Goal: Information Seeking & Learning: Find specific fact

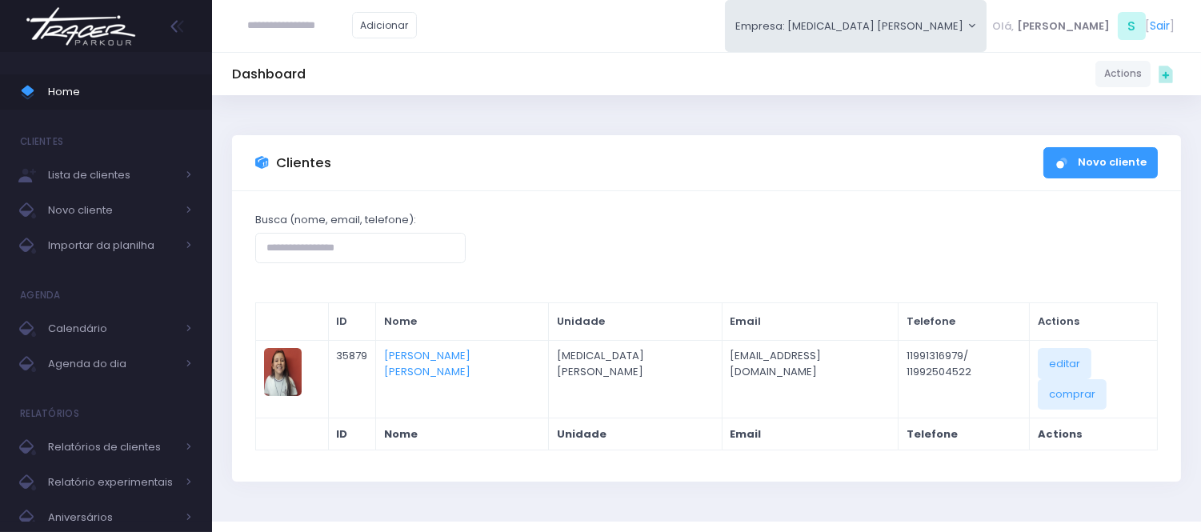
click at [870, 202] on div "Busca (nome, email, telefone): ID Nome Unidade Email Telefone Actions JM 35879 …" at bounding box center [706, 336] width 949 height 290
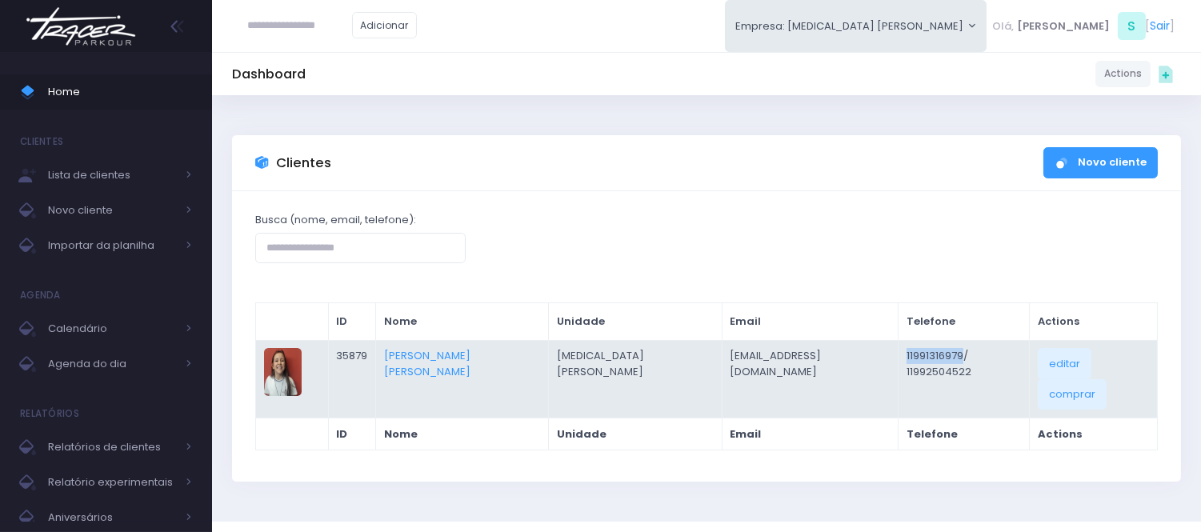
drag, startPoint x: 814, startPoint y: 349, endPoint x: 879, endPoint y: 351, distance: 64.8
click at [899, 351] on td "11991316979/ 11992504522" at bounding box center [964, 379] width 131 height 78
copy td "11991316979"
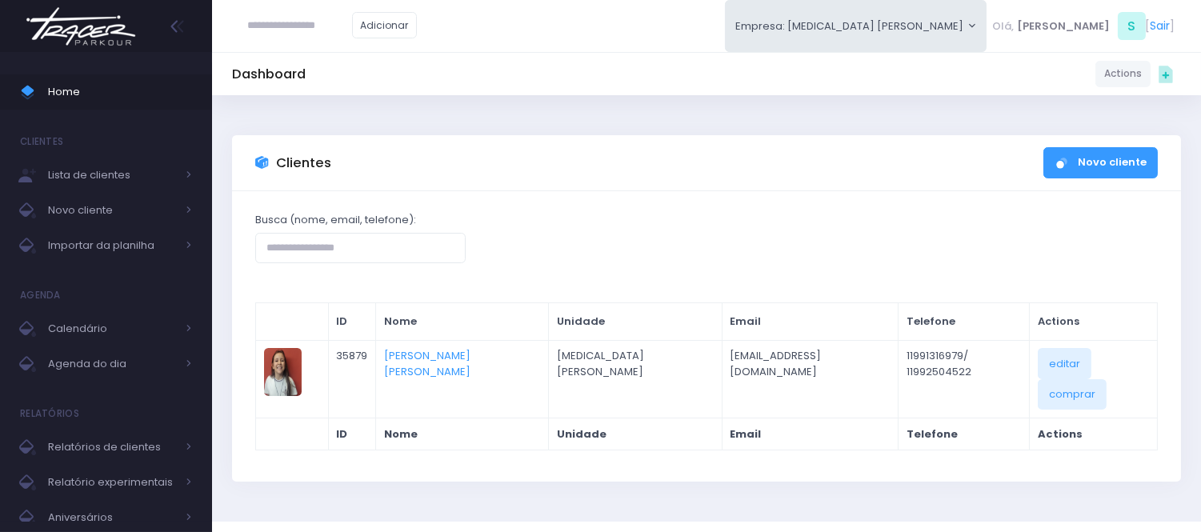
drag, startPoint x: 725, startPoint y: 246, endPoint x: 739, endPoint y: 265, distance: 24.0
click at [725, 246] on div "Busca (nome, email, telefone):" at bounding box center [707, 237] width 923 height 51
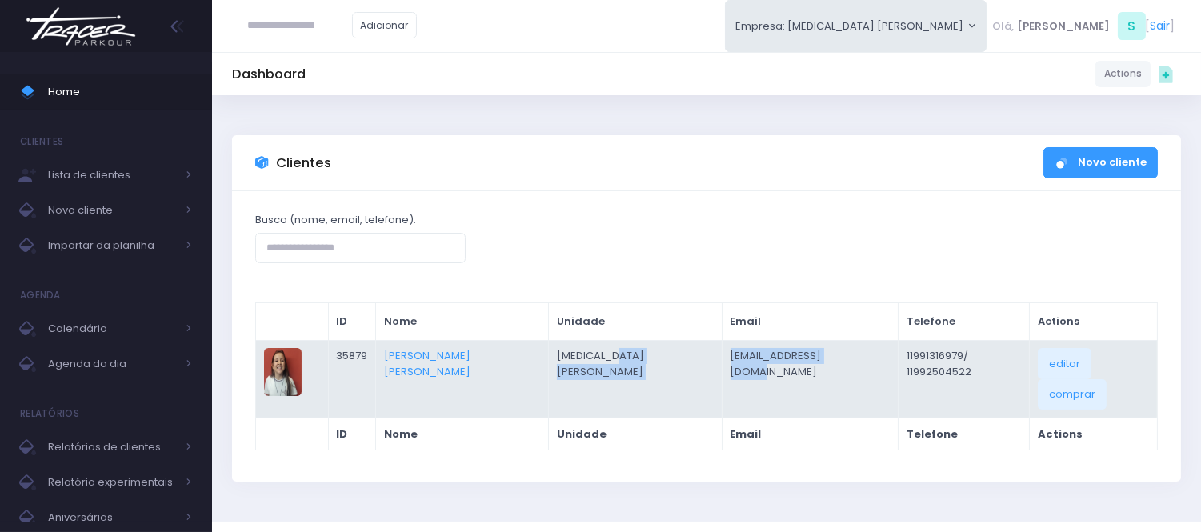
drag, startPoint x: 786, startPoint y: 350, endPoint x: 635, endPoint y: 351, distance: 150.4
click at [635, 351] on tr "JM 35879 Alice Rovea Sousa T3 Santana mbrovea@yahoo.com.br 11991316979/ 1199250…" at bounding box center [707, 379] width 902 height 78
copy tr "mbrovea@yahoo.com.br"
drag, startPoint x: 415, startPoint y: 355, endPoint x: 523, endPoint y: 362, distance: 108.2
click at [523, 362] on td "Alice Rovea Sousa" at bounding box center [462, 379] width 173 height 78
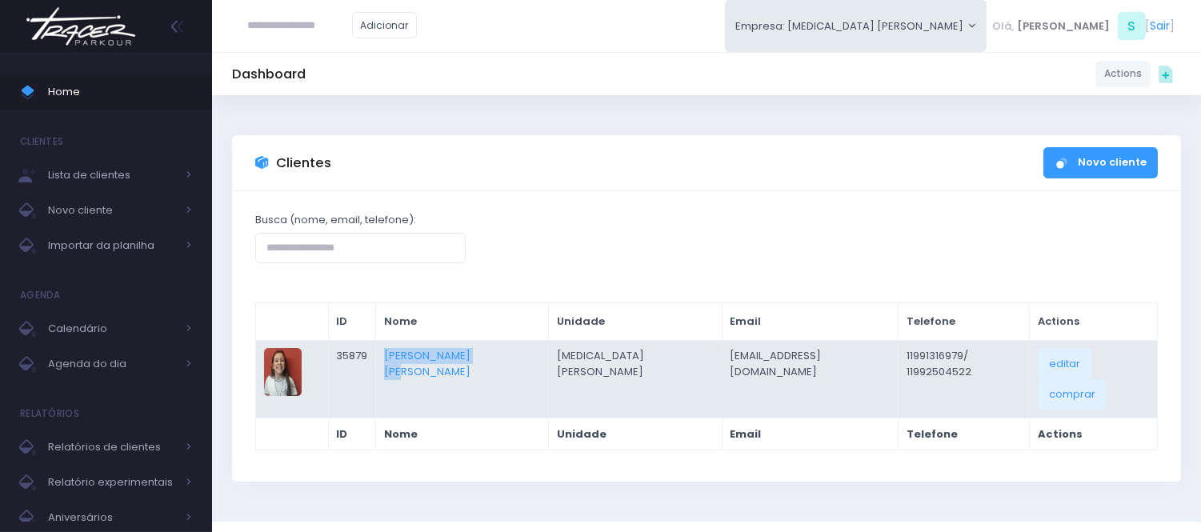
copy link "Alice Rovea Sousa"
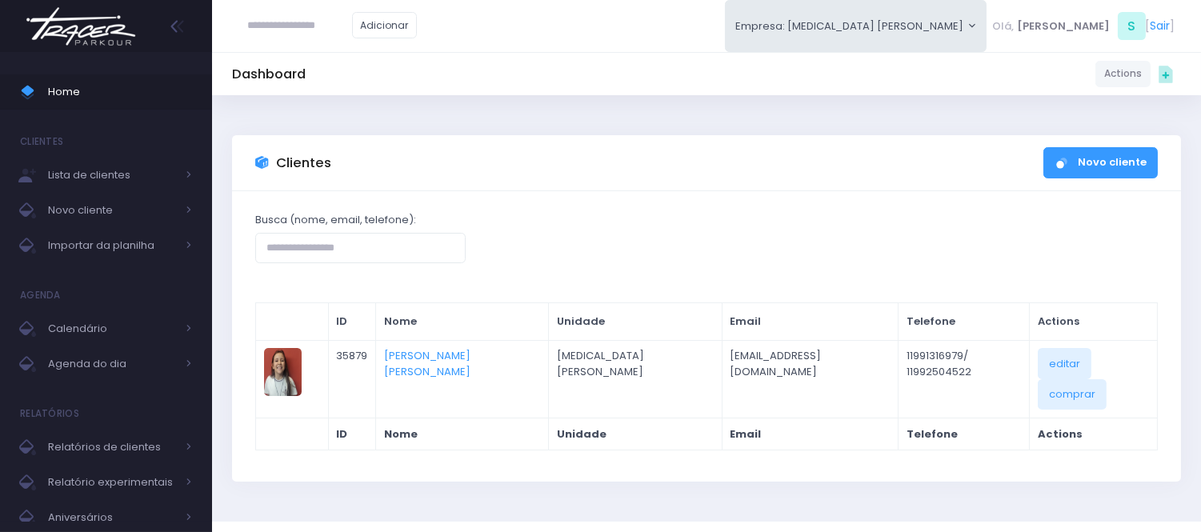
click at [298, 25] on input "text" at bounding box center [300, 25] width 104 height 30
paste input "**********"
type input "**********"
click input "submit" at bounding box center [0, 0] width 0 height 0
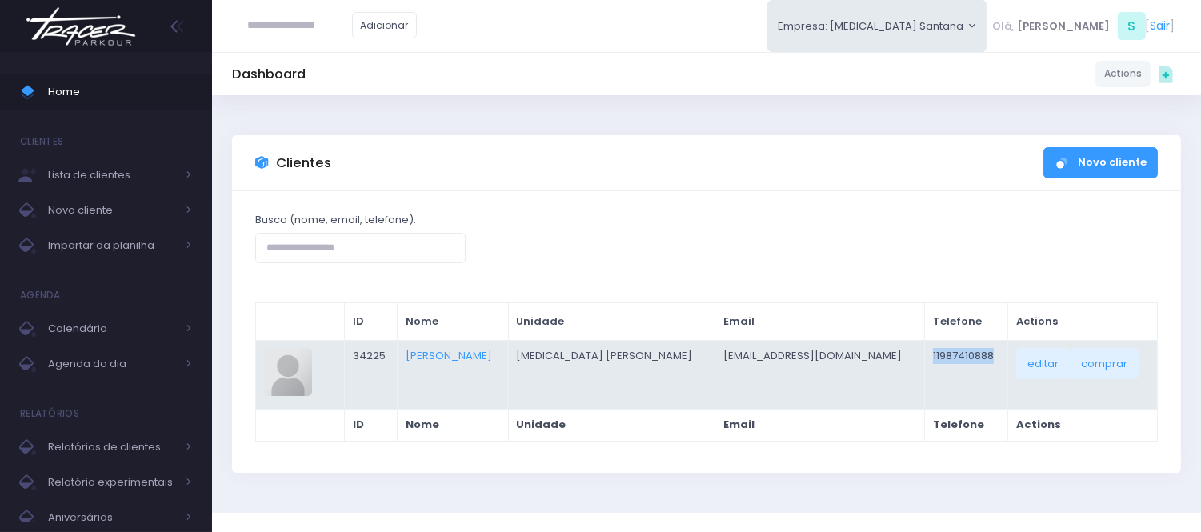
drag, startPoint x: 963, startPoint y: 348, endPoint x: 886, endPoint y: 358, distance: 77.4
click at [925, 358] on td "11987410888" at bounding box center [966, 374] width 83 height 69
copy td "11987410888"
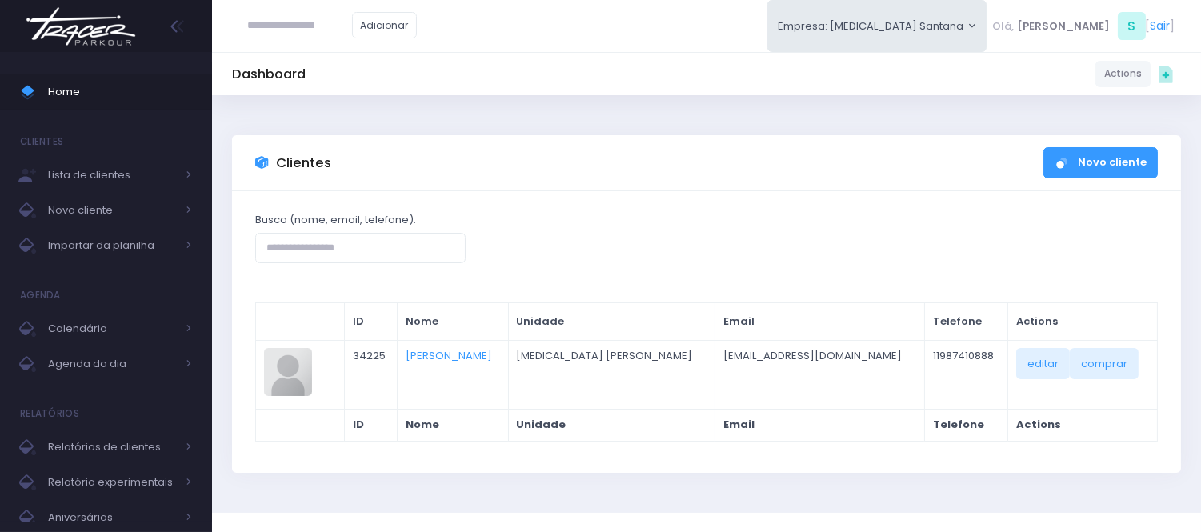
click at [648, 112] on div "Dashboard Actions Choose Label: Customer Partner Suplier Member Staff Add new" at bounding box center [706, 304] width 989 height 418
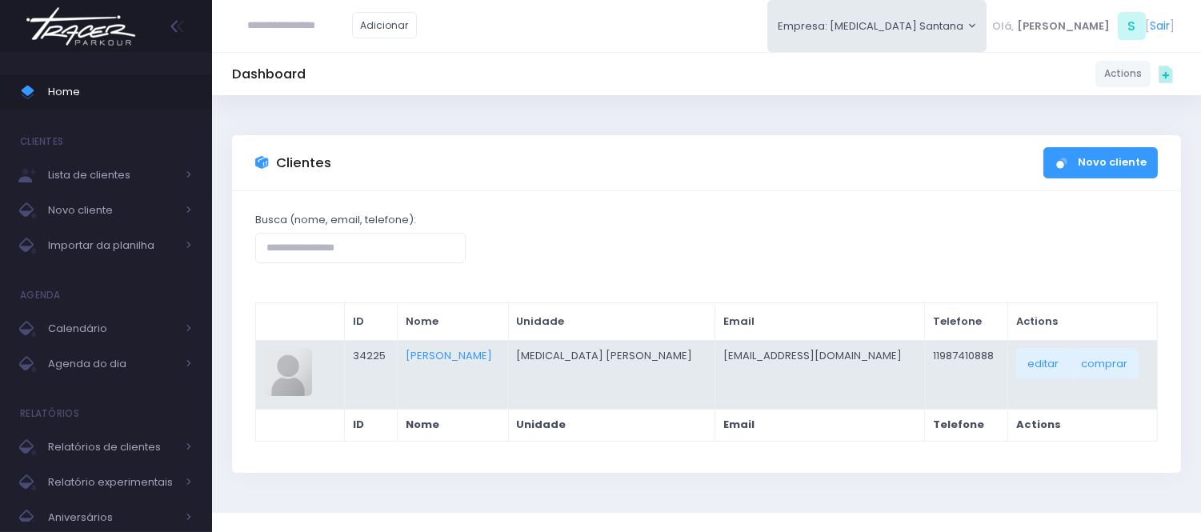
drag, startPoint x: 563, startPoint y: 347, endPoint x: 427, endPoint y: 371, distance: 138.1
click at [427, 371] on td "[PERSON_NAME]" at bounding box center [453, 374] width 110 height 69
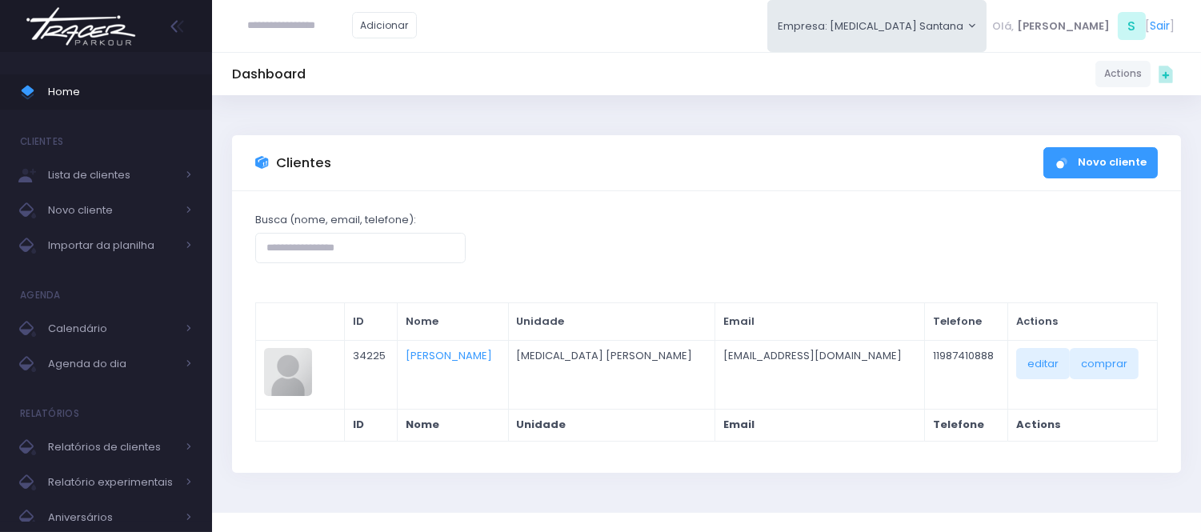
click at [757, 212] on div "Busca (nome, email, telefone):" at bounding box center [707, 237] width 923 height 51
click at [324, 36] on input "text" at bounding box center [300, 25] width 104 height 30
paste input "**********"
click at [664, 165] on div "Clientes Novo cliente" at bounding box center [706, 163] width 949 height 56
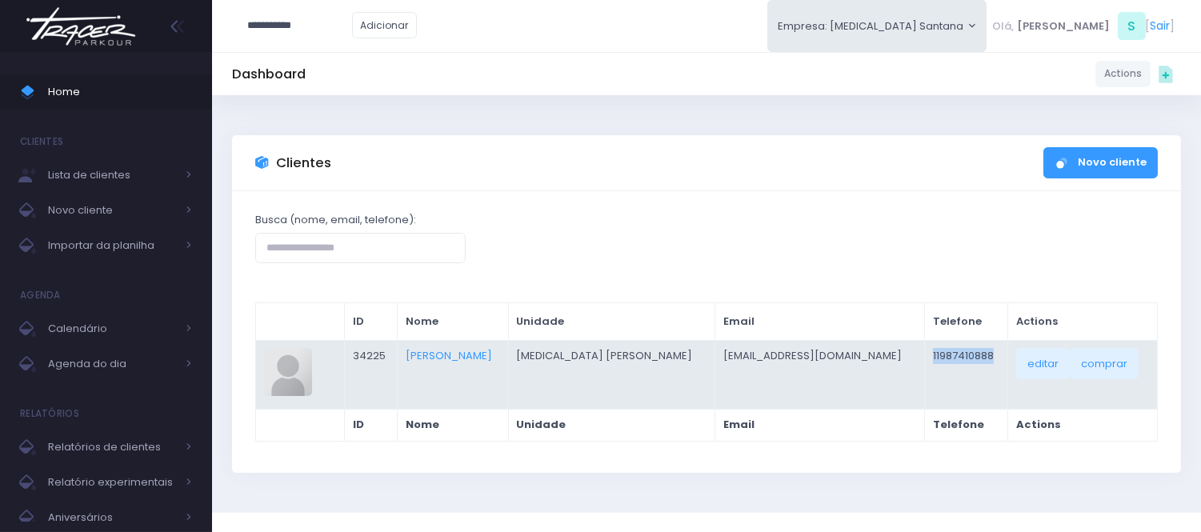
drag, startPoint x: 967, startPoint y: 352, endPoint x: 886, endPoint y: 358, distance: 81.0
click at [925, 358] on td "11987410888" at bounding box center [966, 374] width 83 height 69
copy td "11987410888"
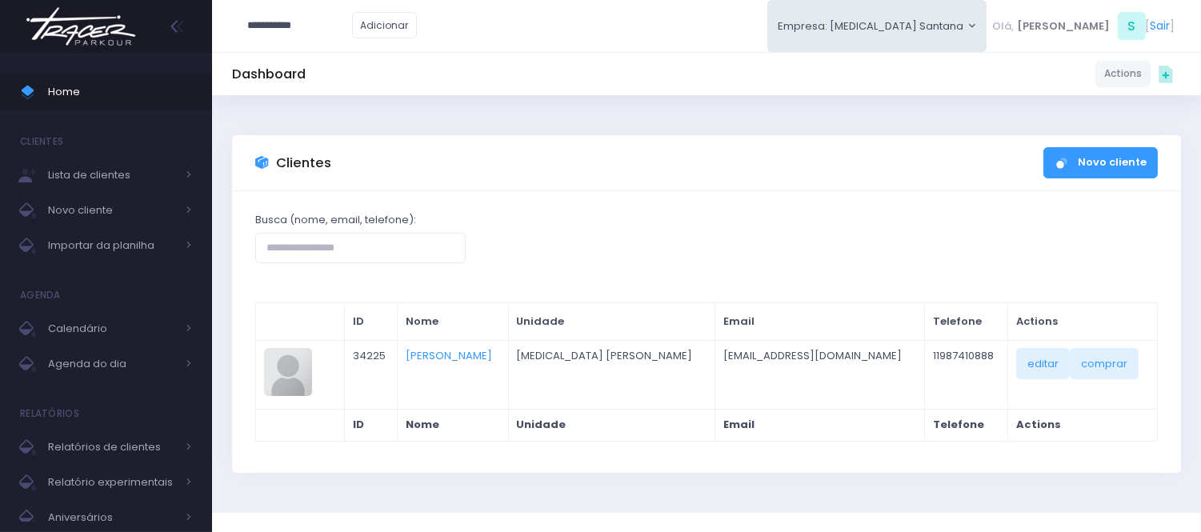
click at [664, 194] on div "Busca (nome, email, telefone): ID Nome Unidade Email Telefone Actions JM 34225 …" at bounding box center [706, 332] width 949 height 282
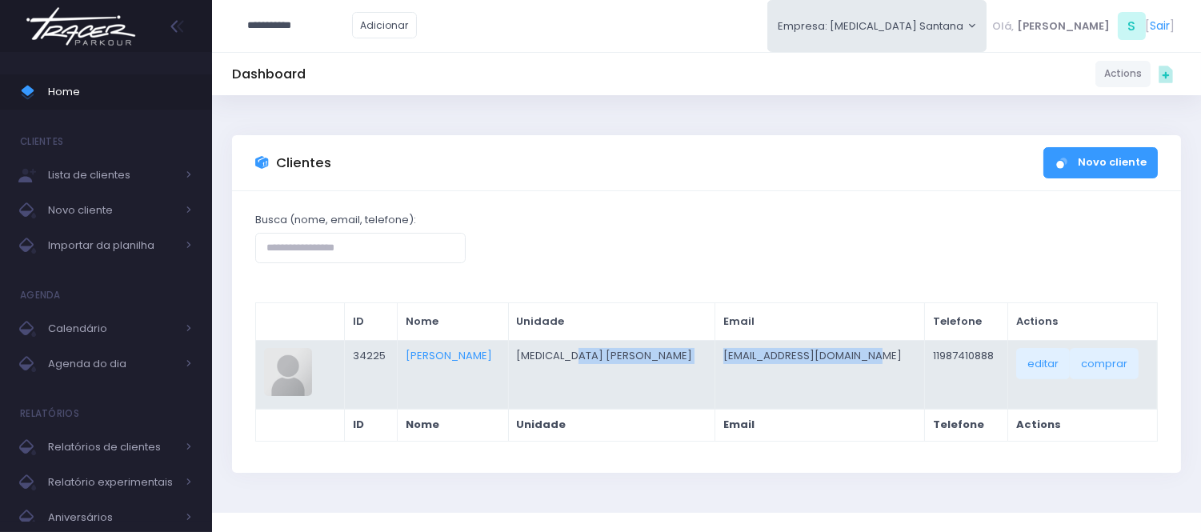
drag, startPoint x: 842, startPoint y: 356, endPoint x: 677, endPoint y: 364, distance: 165.0
click at [677, 364] on tr "JM 34225 Manuela Lopes Canova T3 Santana shirleyllopes@hotmail.com 11987410888 …" at bounding box center [707, 374] width 902 height 69
copy tr "shirleyllopes@hotmail.com"
drag, startPoint x: 551, startPoint y: 356, endPoint x: 423, endPoint y: 363, distance: 128.2
click at [423, 363] on td "Manuela Lopes Canova" at bounding box center [453, 374] width 110 height 69
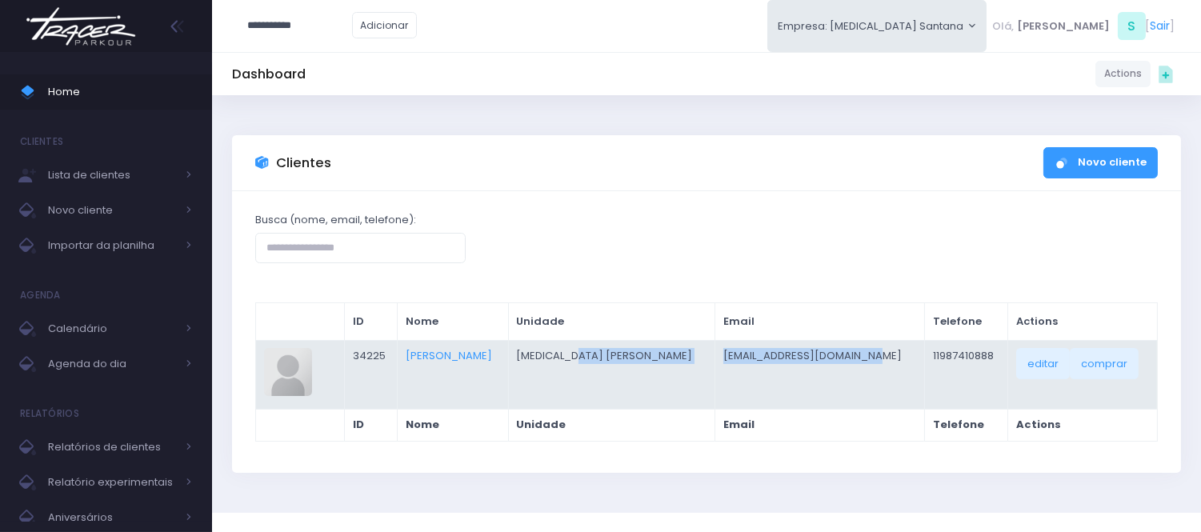
copy link "Manuela Lopes Canova"
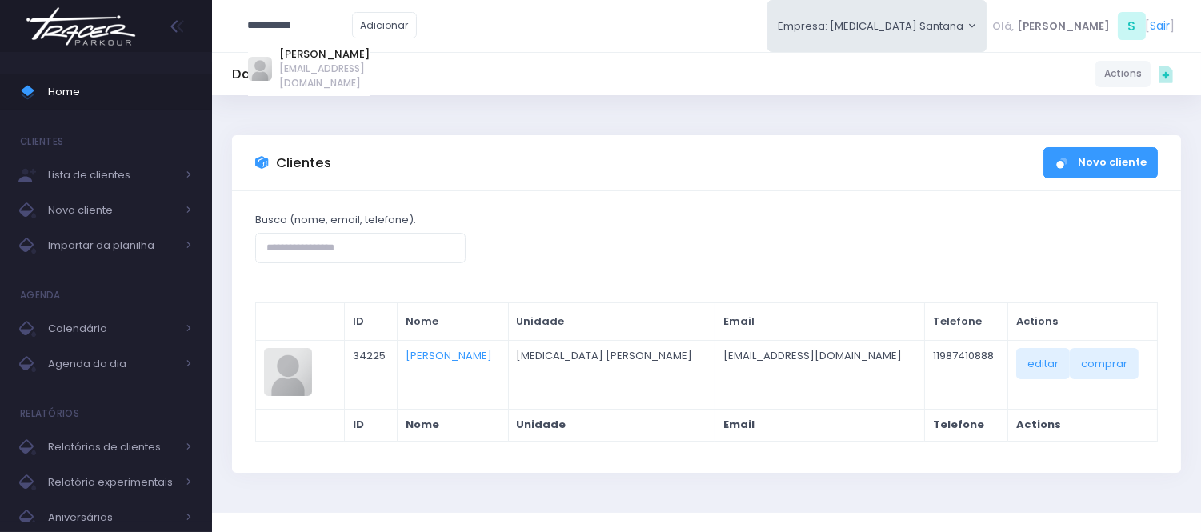
drag, startPoint x: 339, startPoint y: 18, endPoint x: 198, endPoint y: 22, distance: 140.1
click at [198, 22] on div "Home Clientes Lista de clientes Novo cliente Importar da planilha Agenda Calend…" at bounding box center [600, 282] width 1201 height 565
paste input "********"
type input "**********"
click input "submit" at bounding box center [0, 0] width 0 height 0
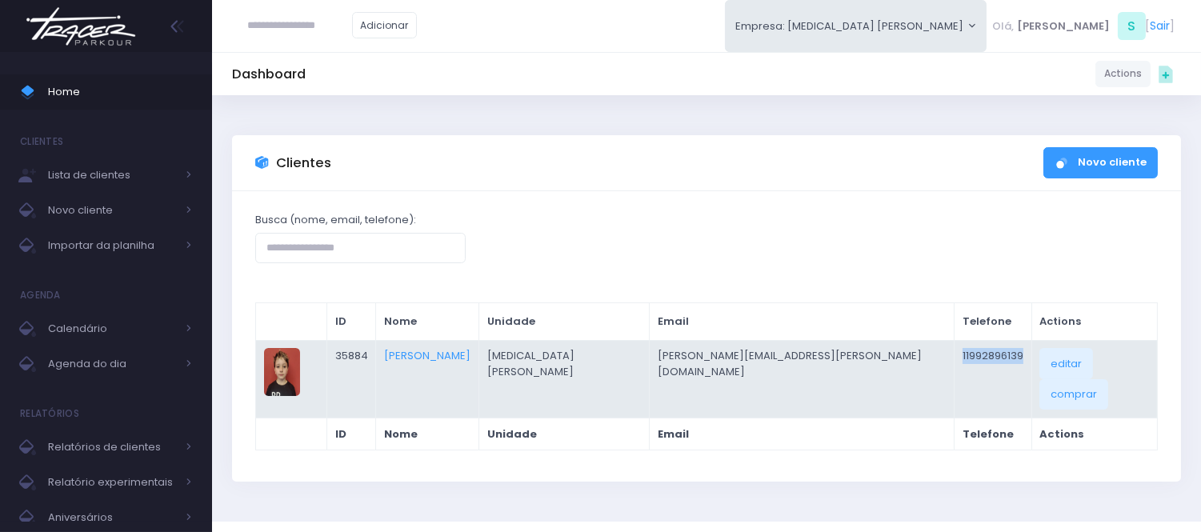
drag, startPoint x: 937, startPoint y: 345, endPoint x: 861, endPoint y: 355, distance: 76.7
click at [955, 355] on td "11992896139" at bounding box center [994, 379] width 78 height 78
copy td "11992896139"
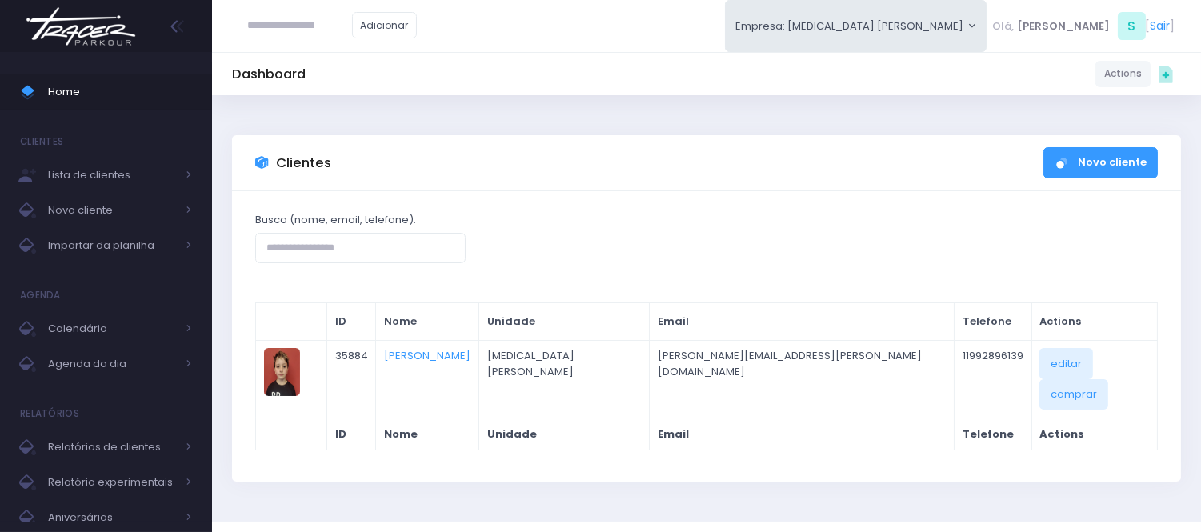
click at [334, 24] on input "text" at bounding box center [300, 25] width 104 height 30
paste input "**********"
type input "**********"
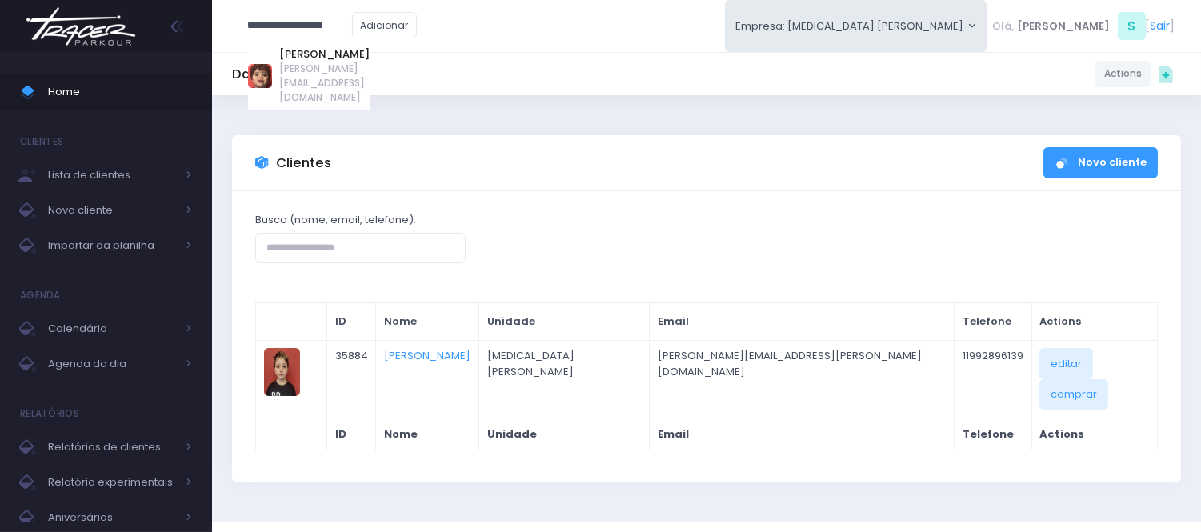
click input "submit" at bounding box center [0, 0] width 0 height 0
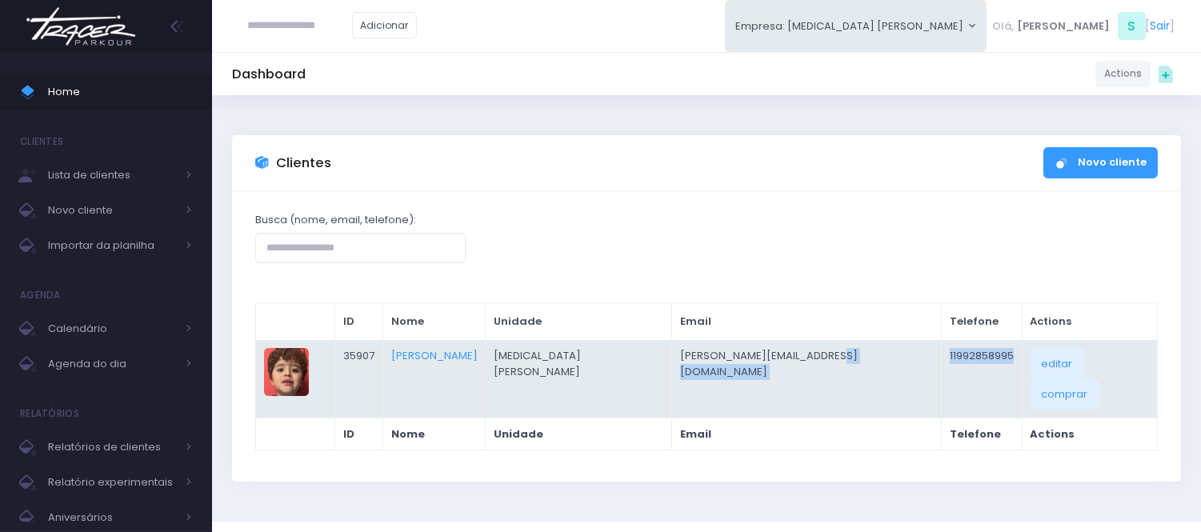
drag, startPoint x: 969, startPoint y: 358, endPoint x: 868, endPoint y: 354, distance: 100.9
click at [868, 354] on tr "JM 35907 Yuri Moura Barbosa T3 Santana luizandre@icemandaqui.com 11992858995 ed…" at bounding box center [707, 379] width 902 height 78
copy tr "11992858995"
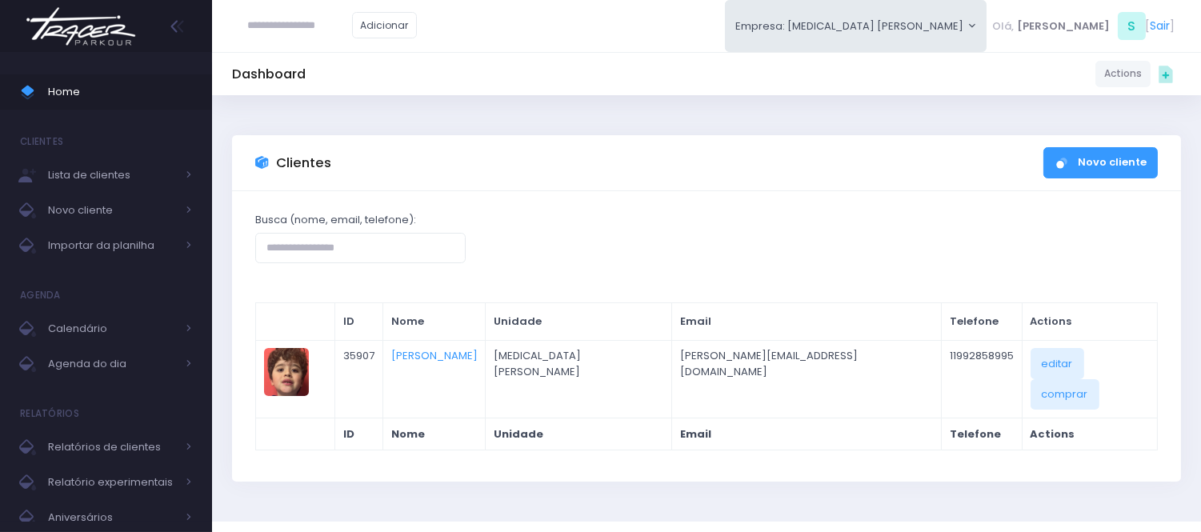
click at [723, 242] on div "Busca (nome, email, telefone):" at bounding box center [707, 237] width 923 height 51
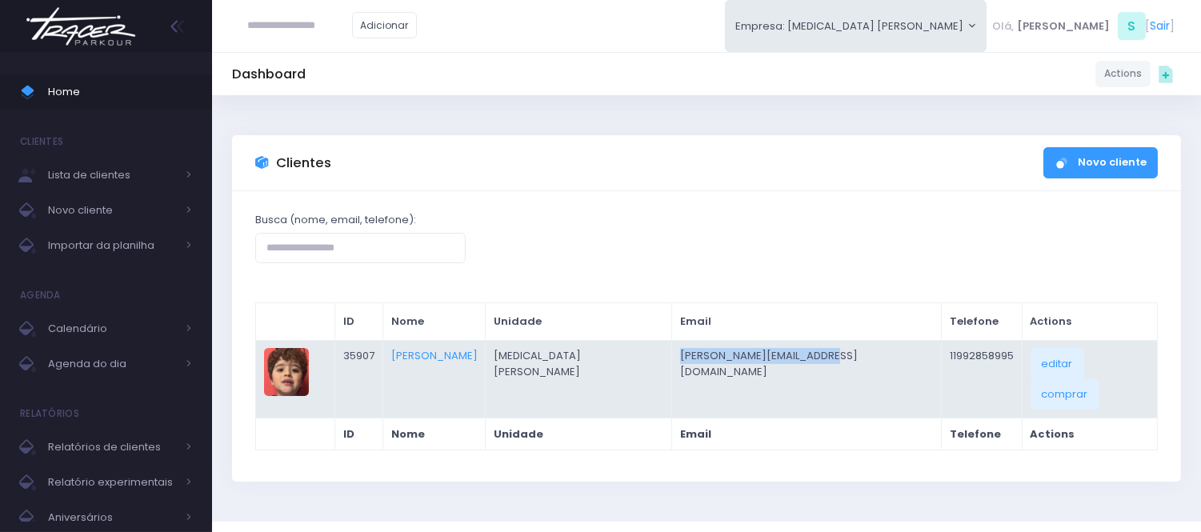
drag, startPoint x: 673, startPoint y: 355, endPoint x: 839, endPoint y: 355, distance: 165.6
click at [839, 355] on td "luizandre@icemandaqui.com" at bounding box center [807, 379] width 270 height 78
copy td "luizandre@icemandaqui.com"
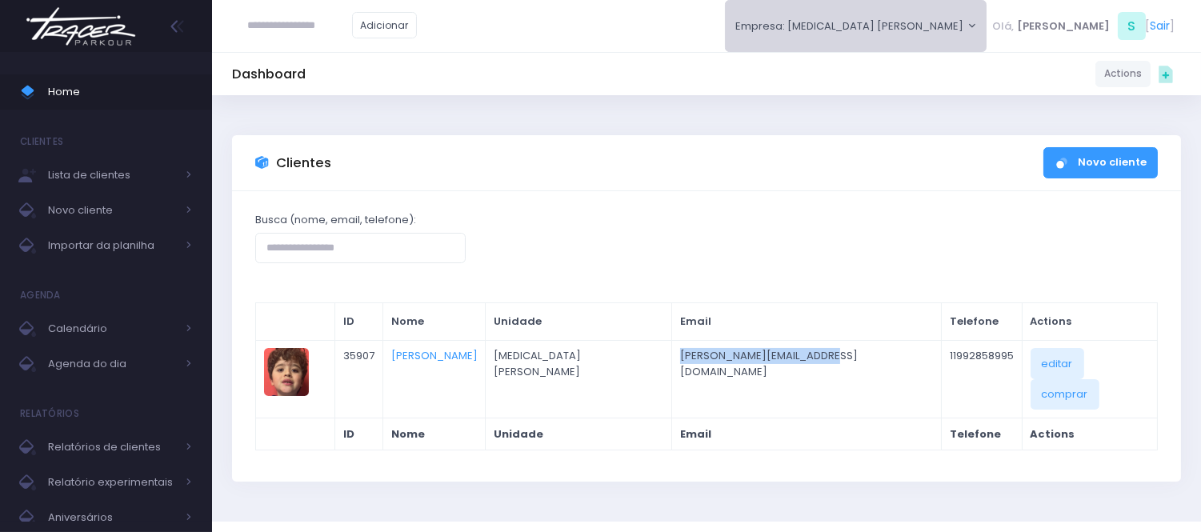
click at [947, 37] on button "Empresa: [MEDICAL_DATA] [PERSON_NAME]" at bounding box center [856, 26] width 262 height 52
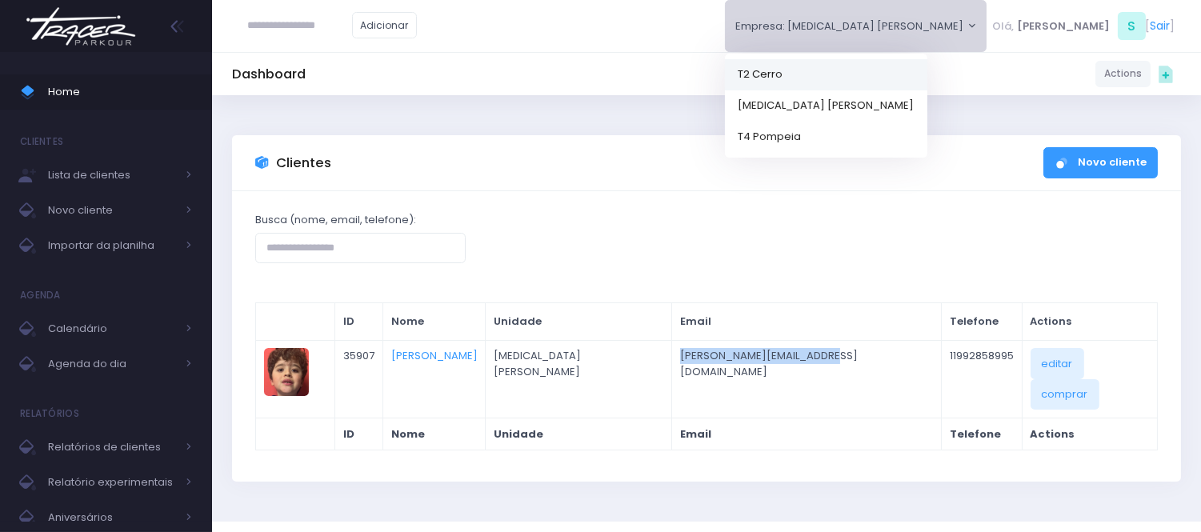
click at [927, 67] on link "T2 Cerro" at bounding box center [826, 73] width 202 height 31
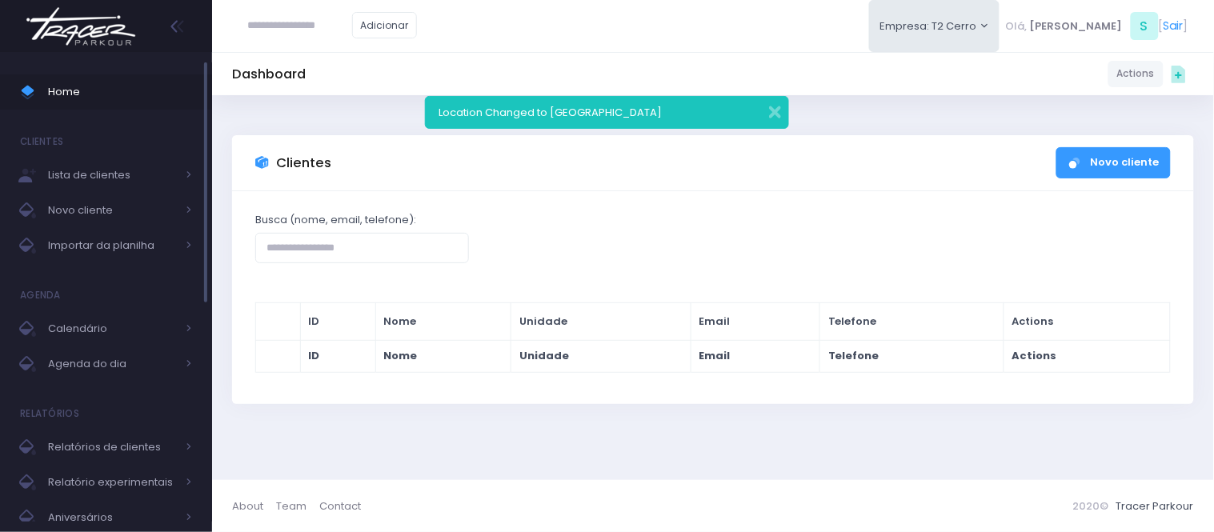
click at [106, 93] on span "Home" at bounding box center [120, 92] width 144 height 21
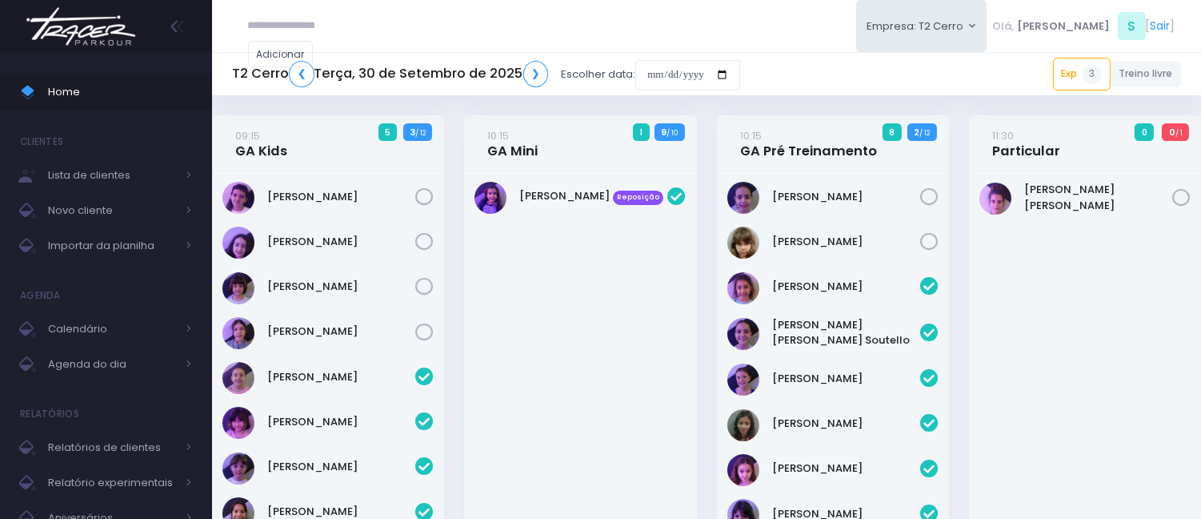
scroll to position [2035, 0]
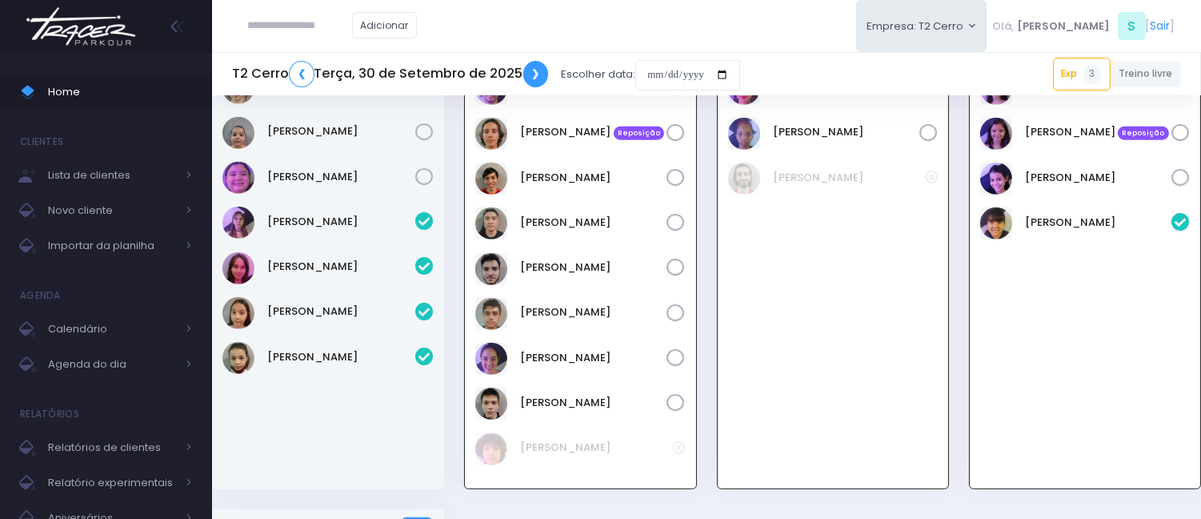
click at [526, 78] on link "❯" at bounding box center [536, 74] width 26 height 26
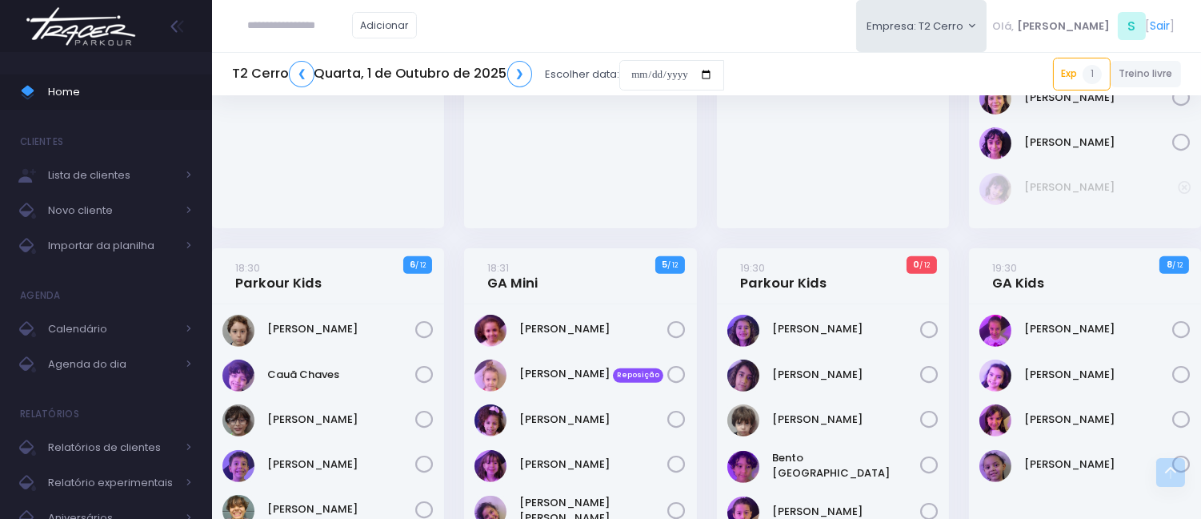
scroll to position [1067, 0]
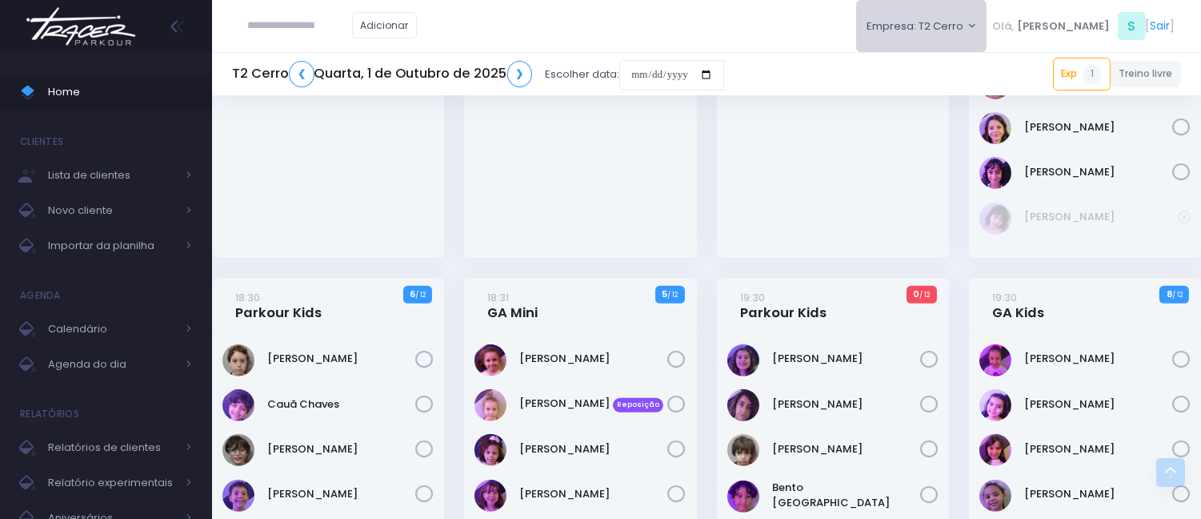
click at [955, 22] on button "Empresa: T2 Cerro" at bounding box center [921, 26] width 131 height 52
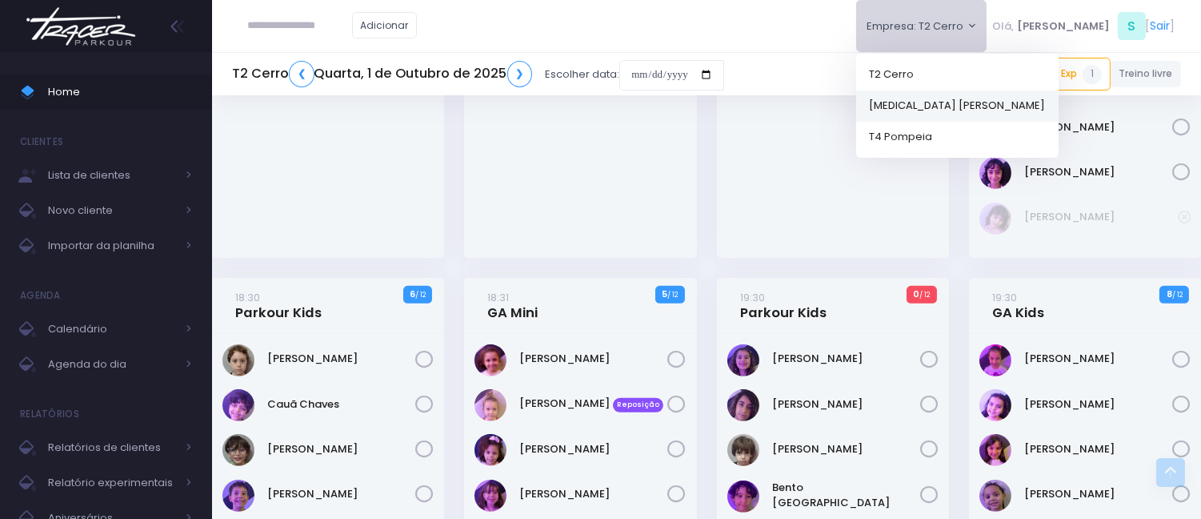
click at [979, 106] on link "[MEDICAL_DATA] [PERSON_NAME]" at bounding box center [957, 105] width 202 height 31
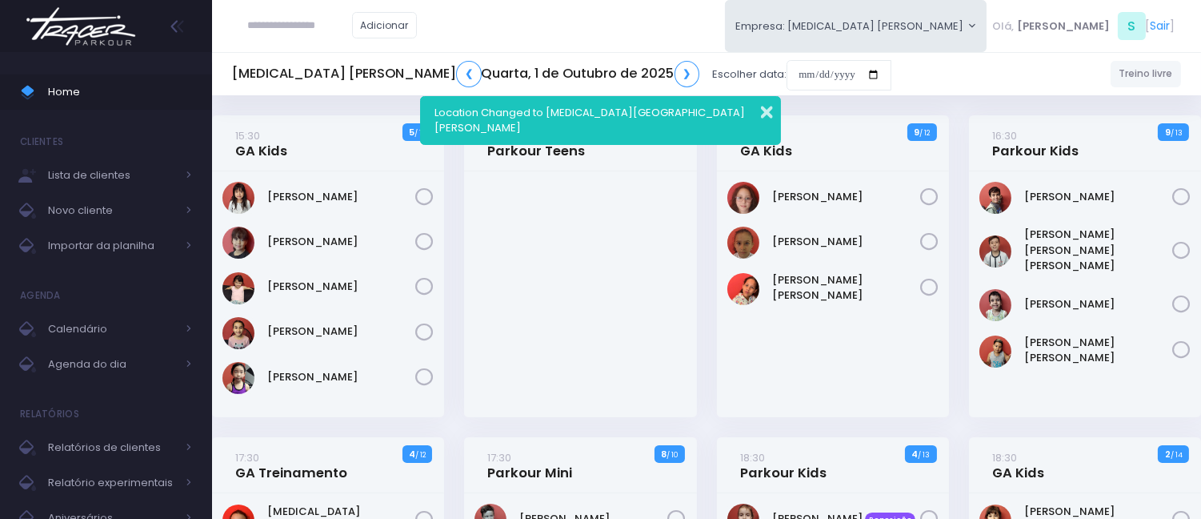
click at [766, 112] on button "button" at bounding box center [756, 110] width 32 height 18
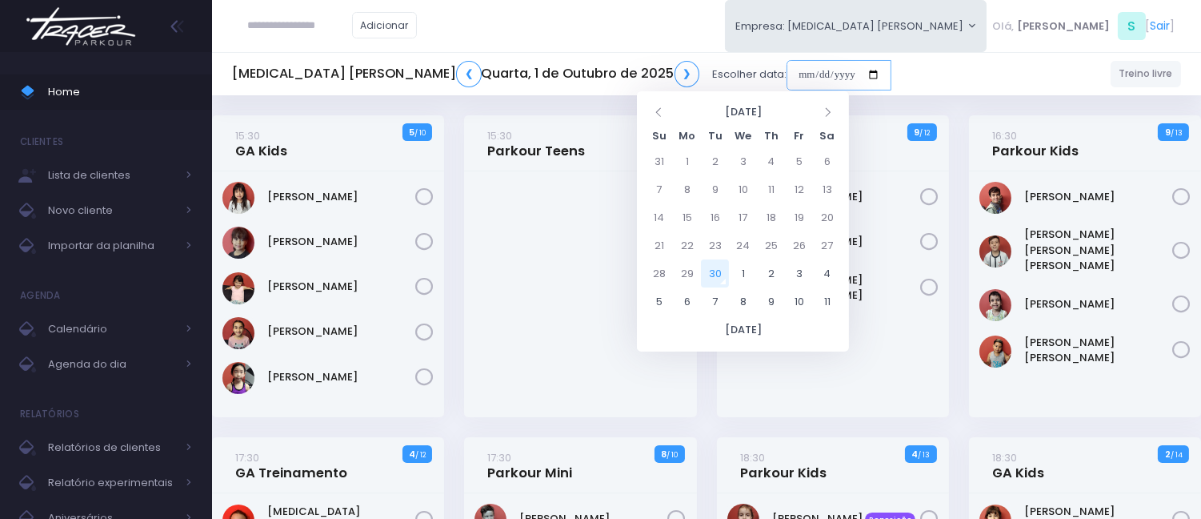
click at [787, 69] on input "date" at bounding box center [839, 75] width 105 height 30
click at [692, 272] on td "29" at bounding box center [687, 273] width 28 height 28
type input "**********"
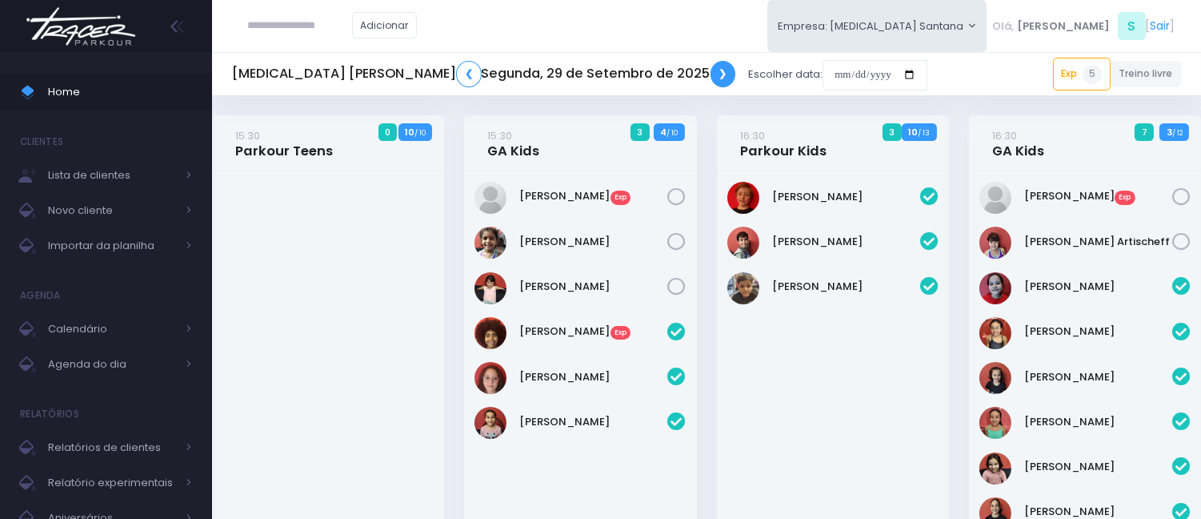
click at [711, 80] on link "❯" at bounding box center [724, 74] width 26 height 26
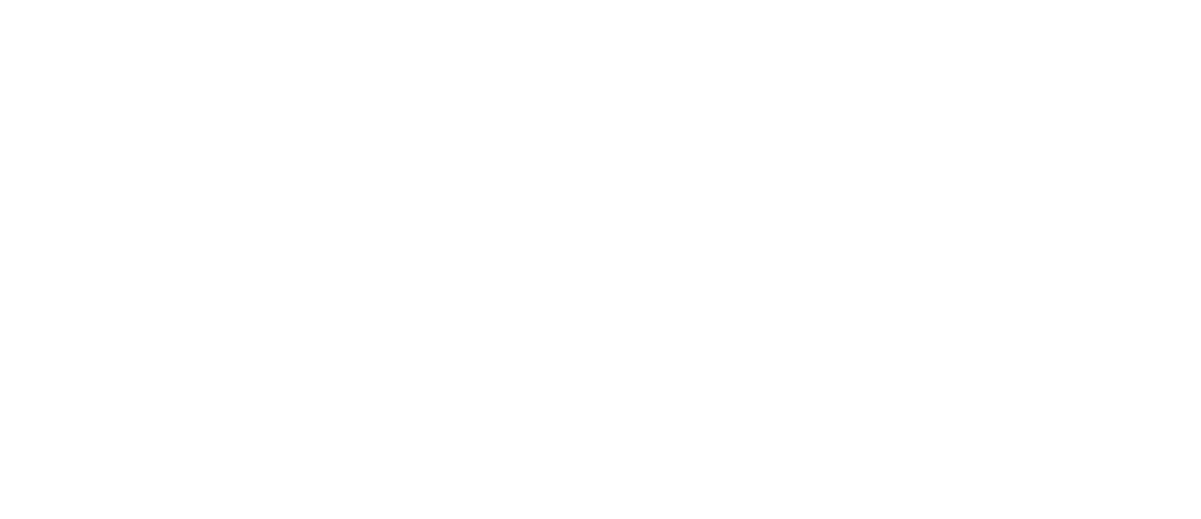
scroll to position [1170, 0]
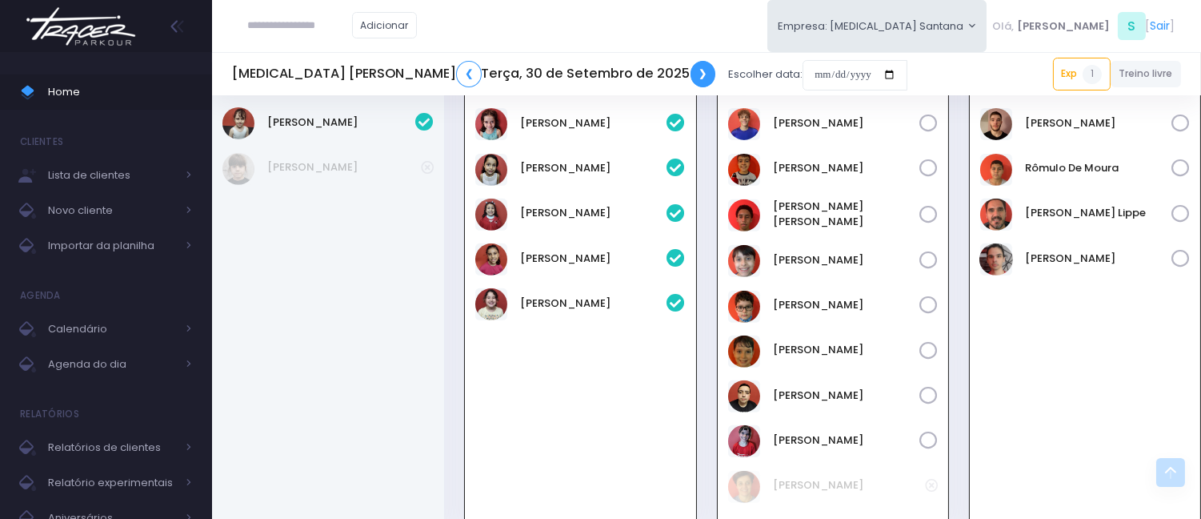
click at [691, 76] on link "❯" at bounding box center [704, 74] width 26 height 26
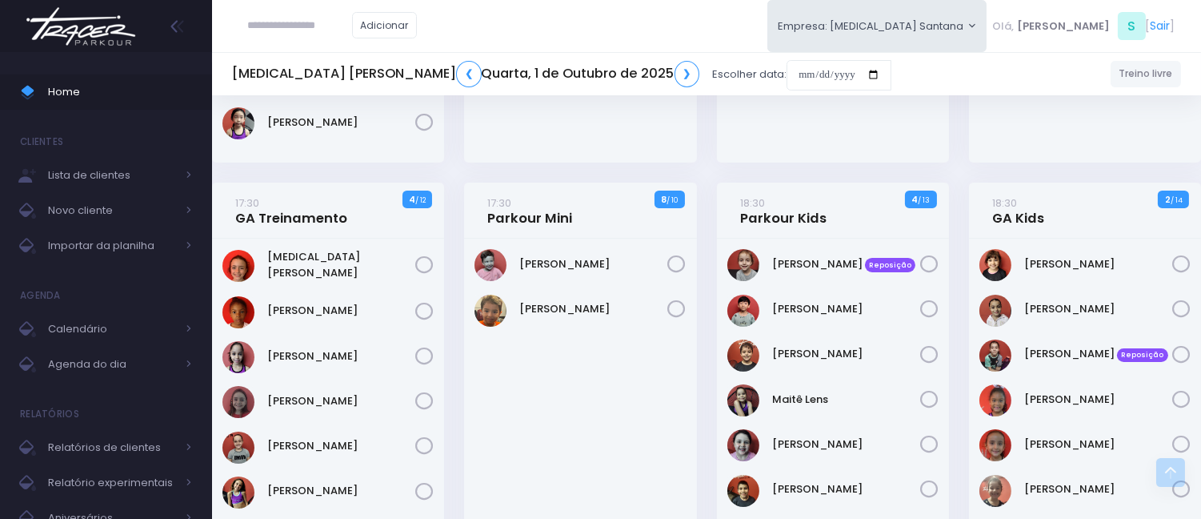
scroll to position [266, 0]
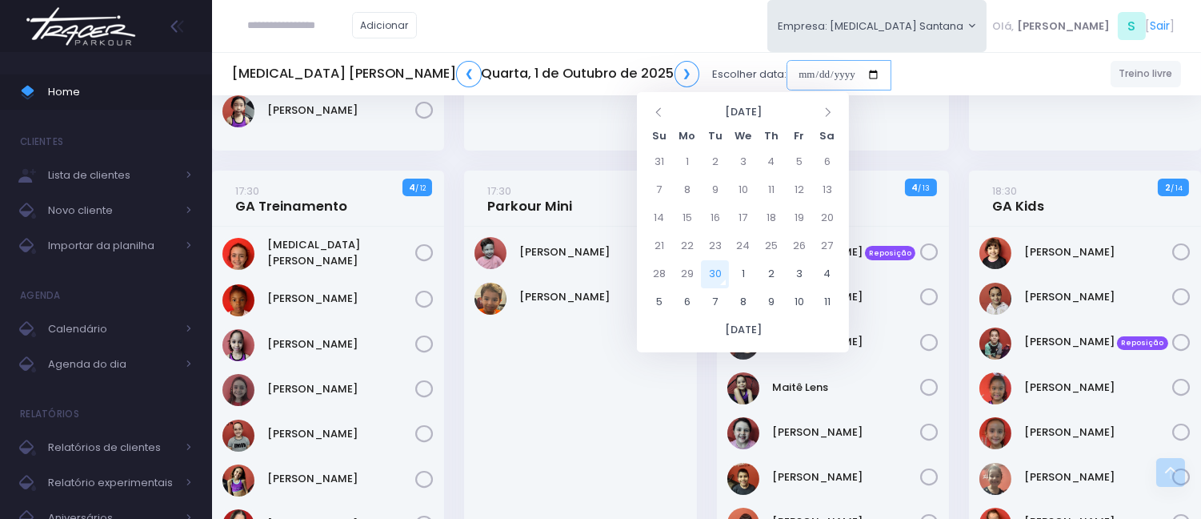
click at [787, 78] on input "date" at bounding box center [839, 75] width 105 height 30
